Goal: Information Seeking & Learning: Learn about a topic

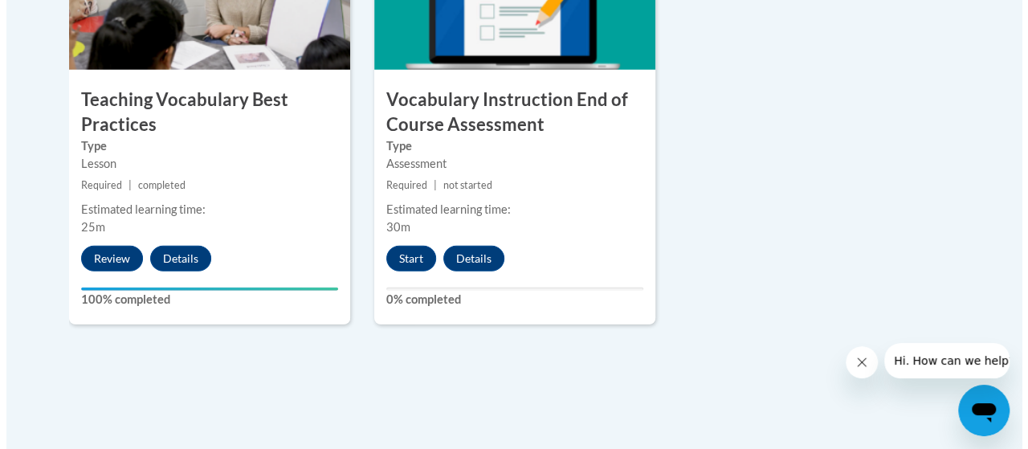
scroll to position [1983, 0]
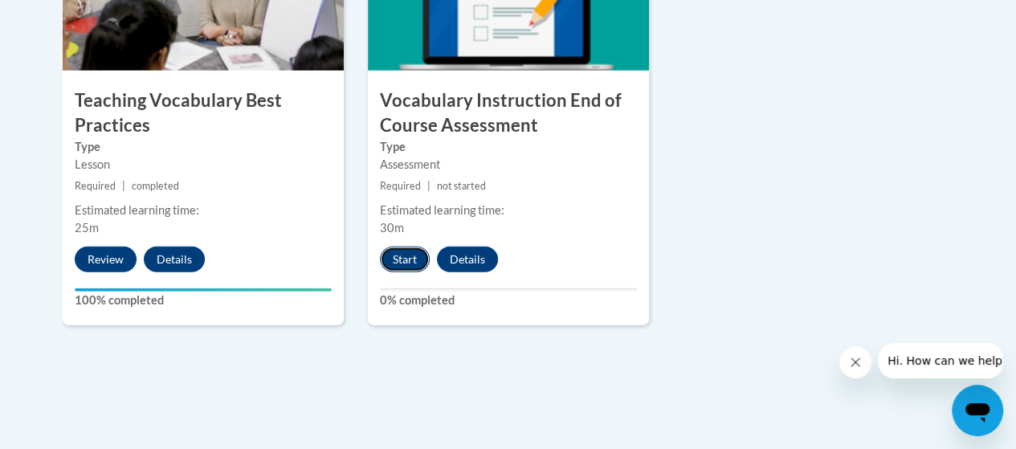
click at [404, 259] on button "Start" at bounding box center [405, 260] width 50 height 26
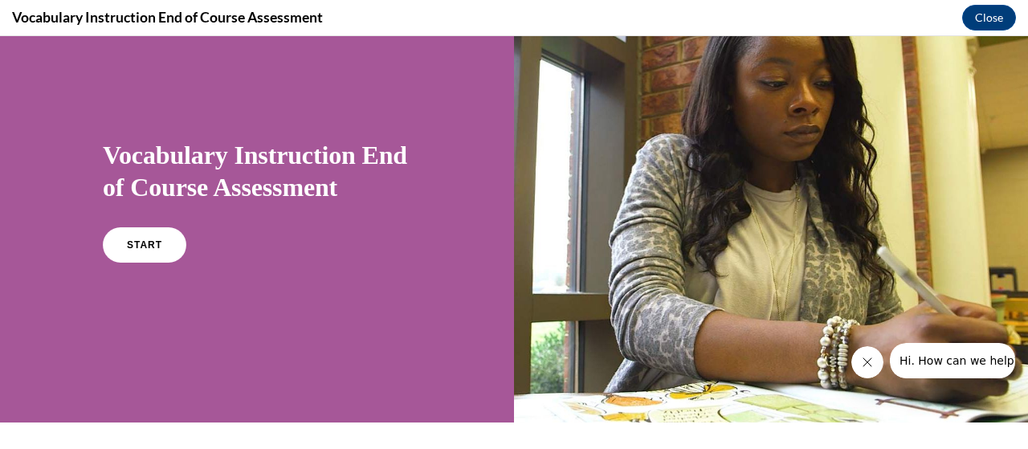
scroll to position [80, 0]
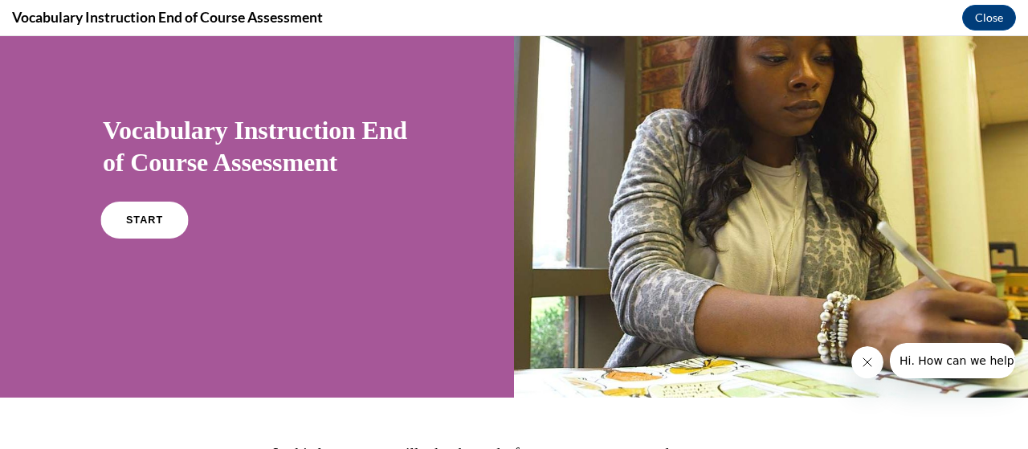
click at [162, 223] on link "START" at bounding box center [144, 220] width 88 height 37
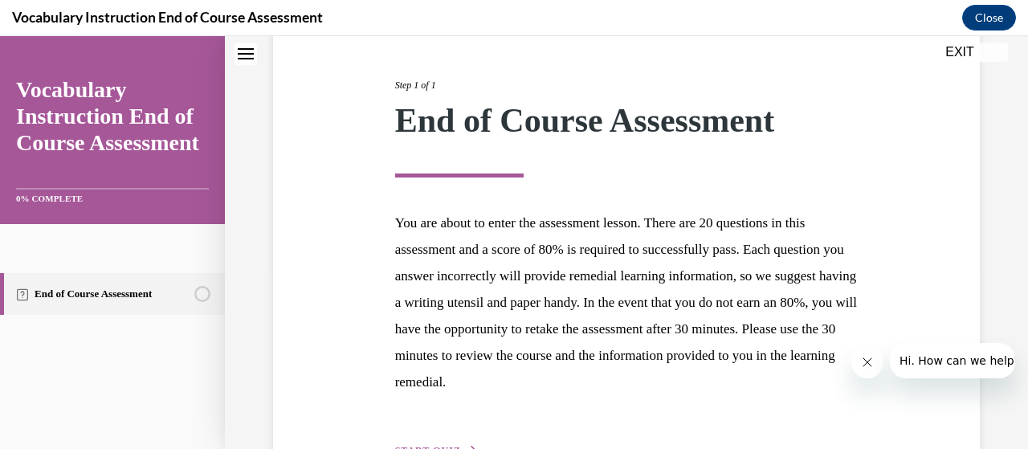
scroll to position [287, 0]
